Goal: Use online tool/utility: Utilize a website feature to perform a specific function

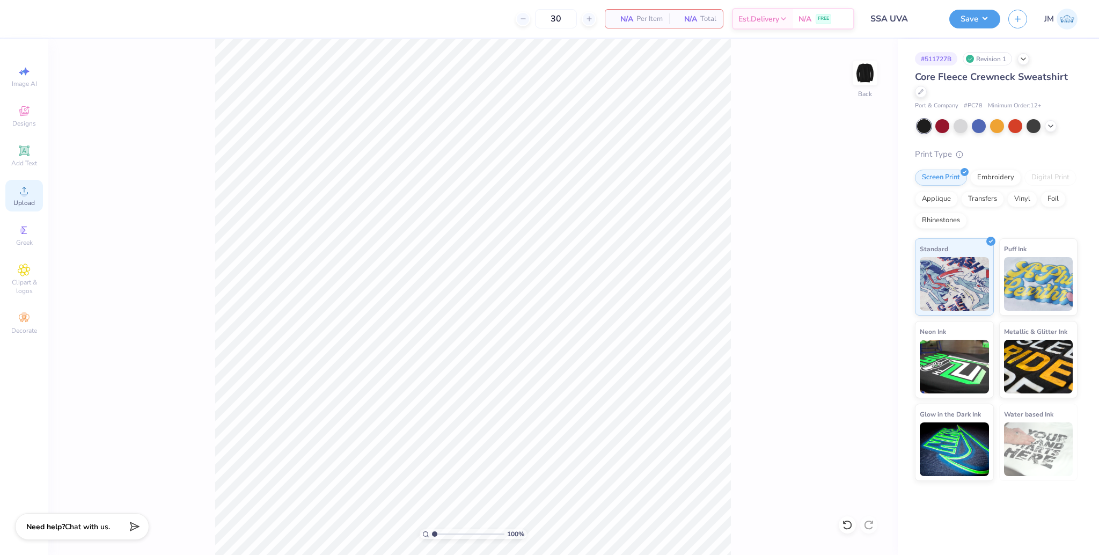
click at [30, 205] on span "Upload" at bounding box center [23, 203] width 21 height 9
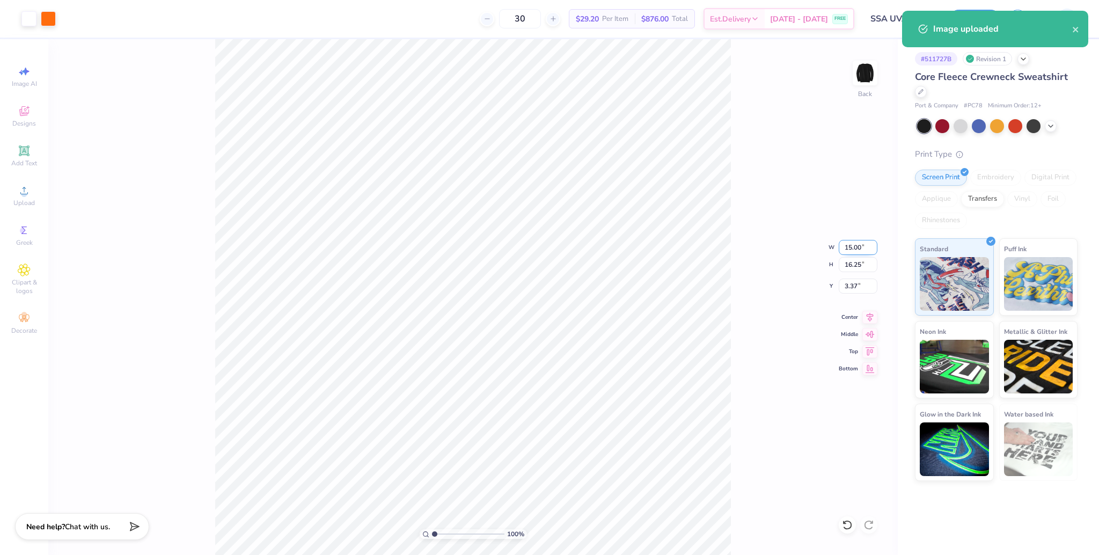
click at [852, 249] on input "15.00" at bounding box center [858, 247] width 39 height 15
type input "12.50"
type input "13.54"
type input "4.73"
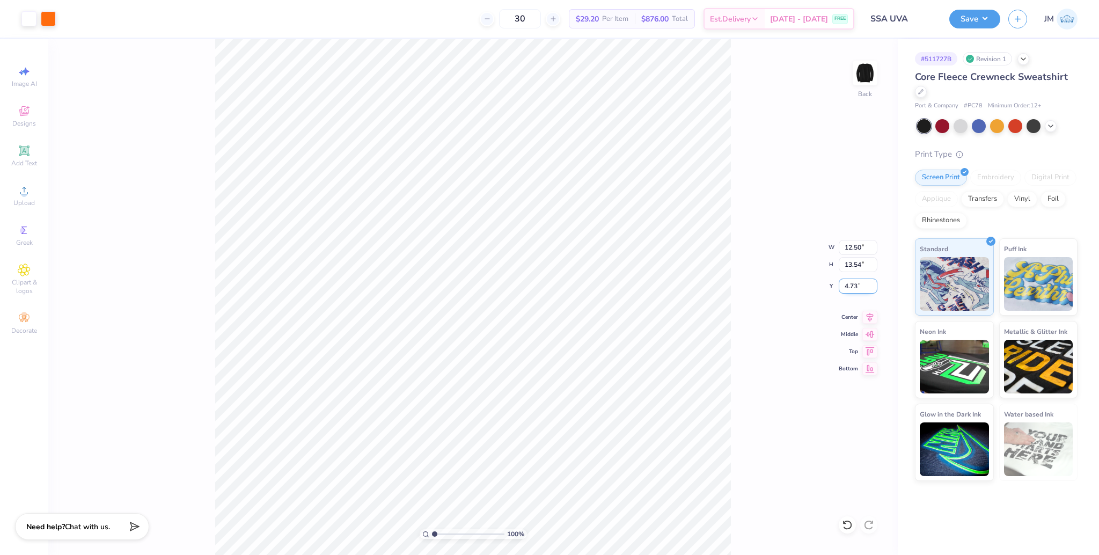
click at [853, 282] on input "4.73" at bounding box center [858, 286] width 39 height 15
type input "3.00"
click at [733, 277] on div "100 % Back W 12.50 12.50 " H 13.54 13.54 " Y 3.00 3.00 " Center Middle Top Bott…" at bounding box center [473, 297] width 850 height 516
click at [754, 390] on div "100 % Back" at bounding box center [473, 297] width 850 height 516
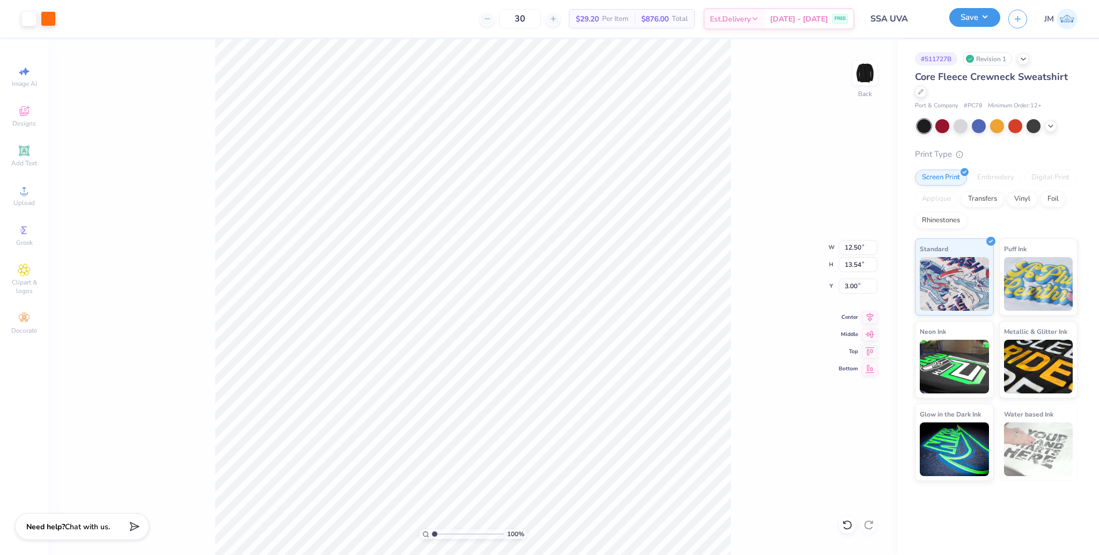
click at [976, 18] on button "Save" at bounding box center [974, 17] width 51 height 19
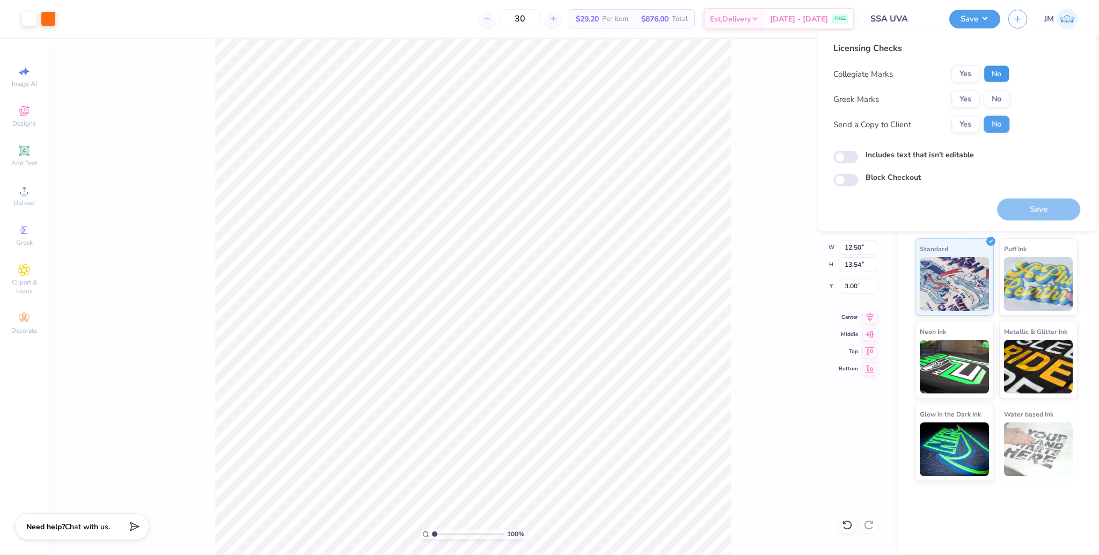
click at [998, 76] on button "No" at bounding box center [997, 73] width 26 height 17
click at [1000, 101] on button "No" at bounding box center [997, 99] width 26 height 17
click at [1037, 208] on button "Save" at bounding box center [1038, 210] width 83 height 22
